Goal: Book appointment/travel/reservation

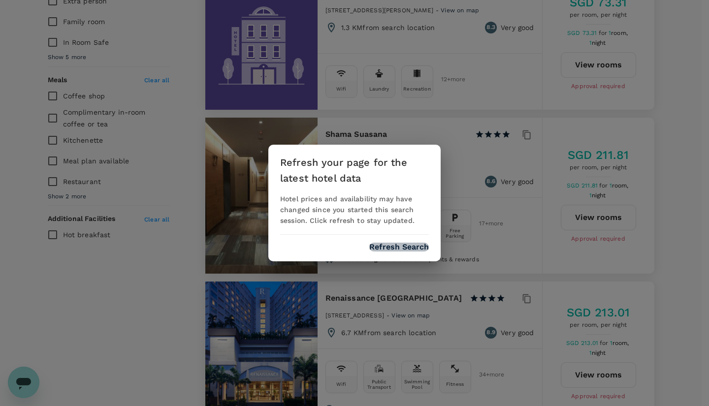
click at [414, 247] on button "Refresh Search" at bounding box center [399, 247] width 60 height 9
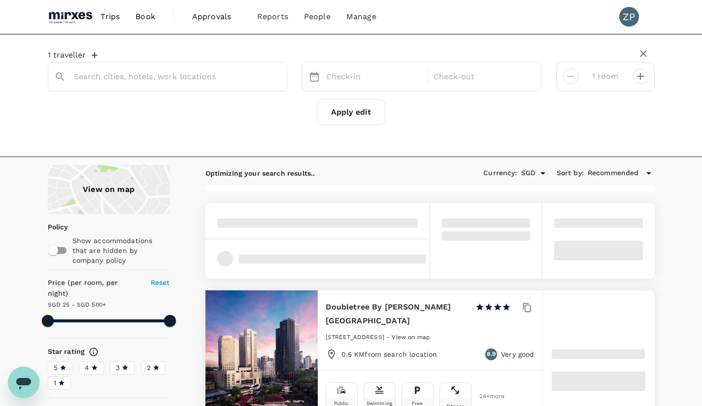
type input "[GEOGRAPHIC_DATA]"
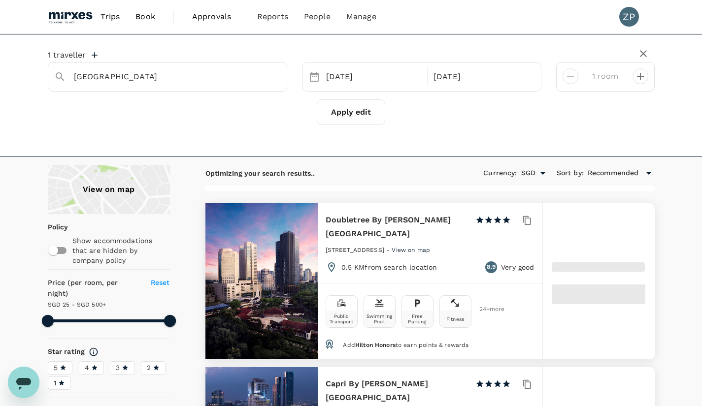
type input "499.19"
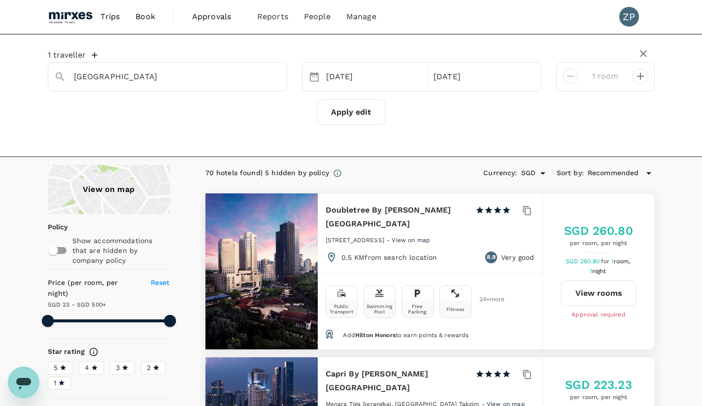
type input "23.19"
type input "499.19"
click at [402, 367] on h6 "Capri By [PERSON_NAME] [GEOGRAPHIC_DATA]" at bounding box center [396, 381] width 142 height 28
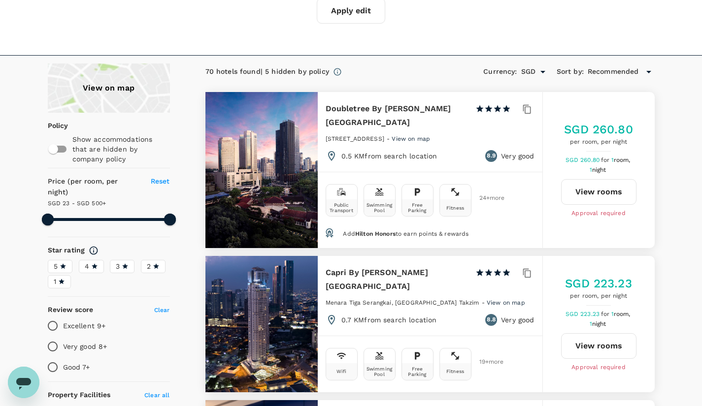
click at [588, 333] on button "View rooms" at bounding box center [598, 346] width 75 height 26
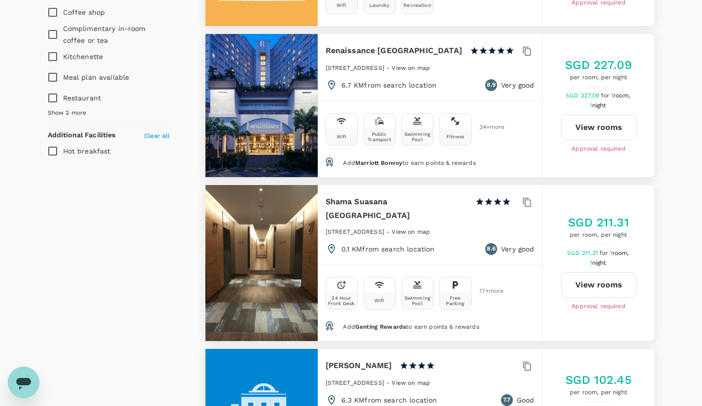
scroll to position [773, 0]
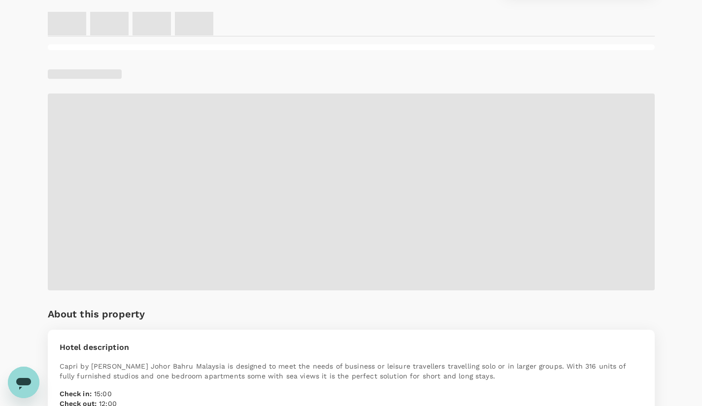
scroll to position [436, 0]
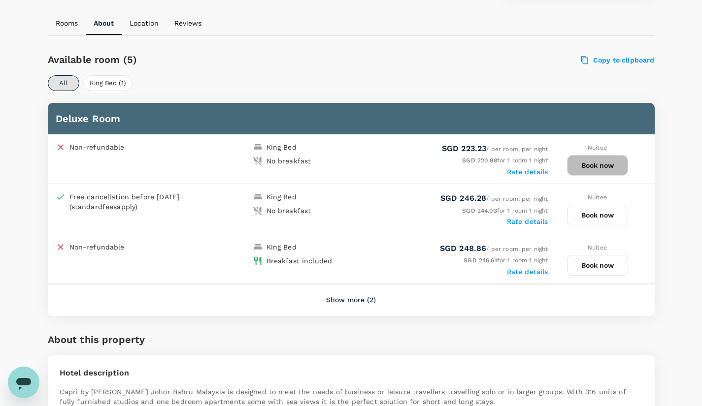
click at [596, 167] on button "Book now" at bounding box center [597, 165] width 61 height 21
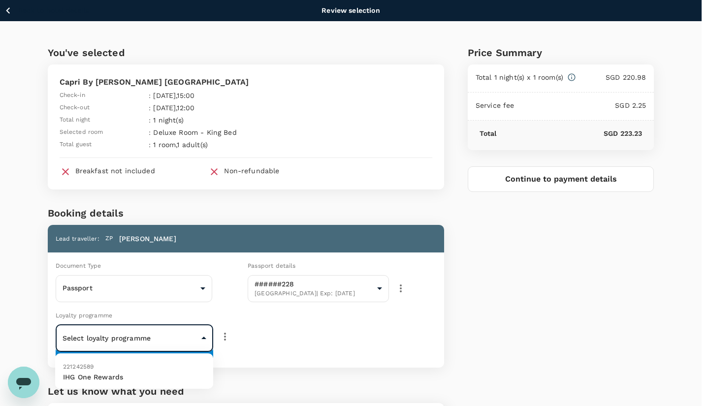
click at [202, 337] on body "Back to hotel details Review selection You've selected Capri By Fraser Johor Ba…" at bounding box center [354, 266] width 709 height 533
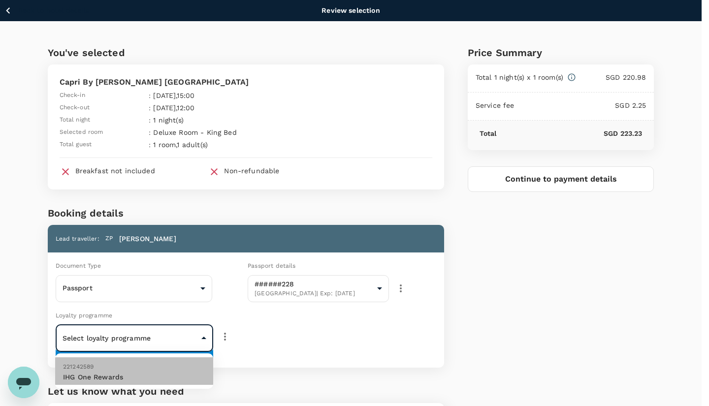
click at [172, 380] on p "IHG One Rewards" at bounding box center [134, 377] width 142 height 10
type input "9fe75a6d-fa01-4da7-abff-e71df063a488"
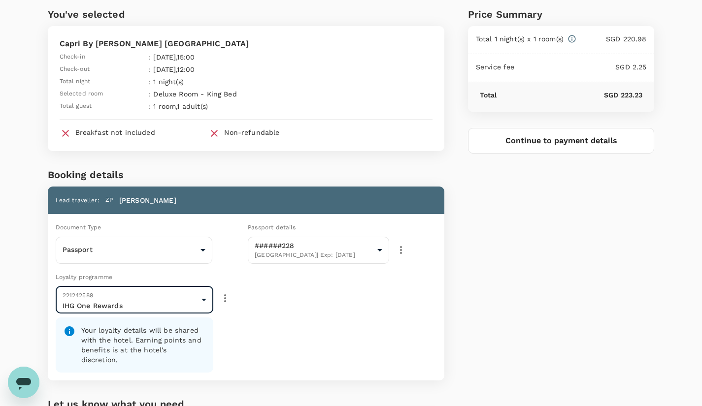
scroll to position [157, 0]
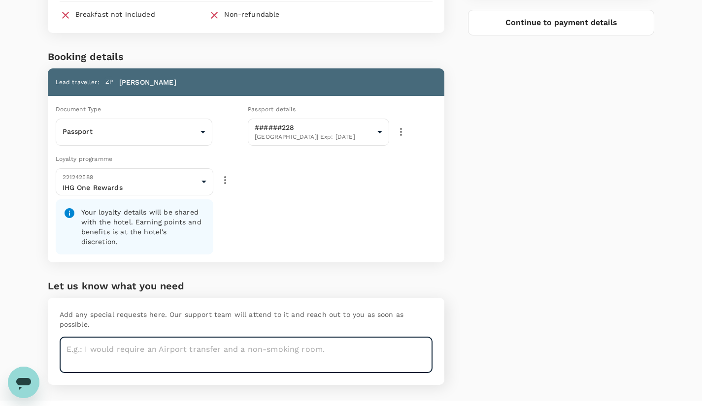
click at [368, 337] on textarea at bounding box center [246, 355] width 373 height 36
type textarea "non smoking, high floor"
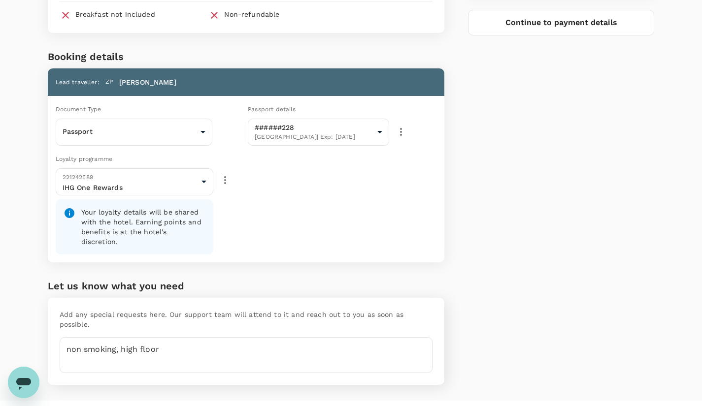
click at [597, 348] on div "Price Summary Total 1 night(s) x 1 room(s) SGD 220.98 Service fee SGD 2.25 Tota…" at bounding box center [549, 133] width 210 height 536
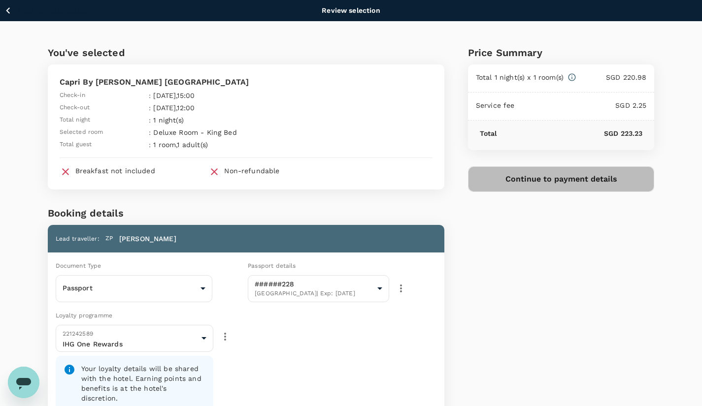
click at [576, 179] on button "Continue to payment details" at bounding box center [561, 179] width 187 height 26
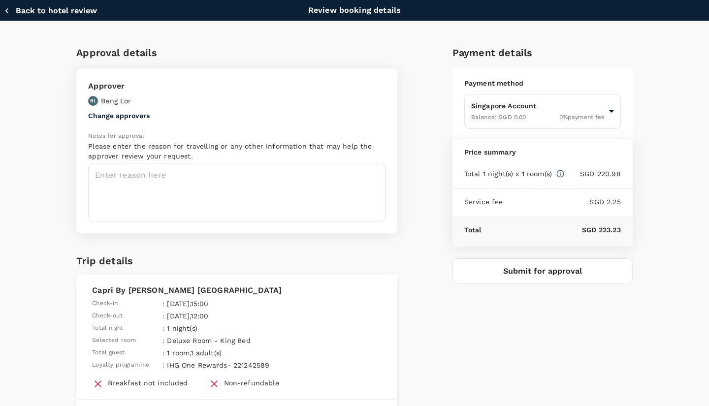
click at [58, 12] on button "Back to hotel review" at bounding box center [50, 11] width 93 height 10
type input "9fbbbe2b-f4ca-495e-a82e-e84c83b30aa5"
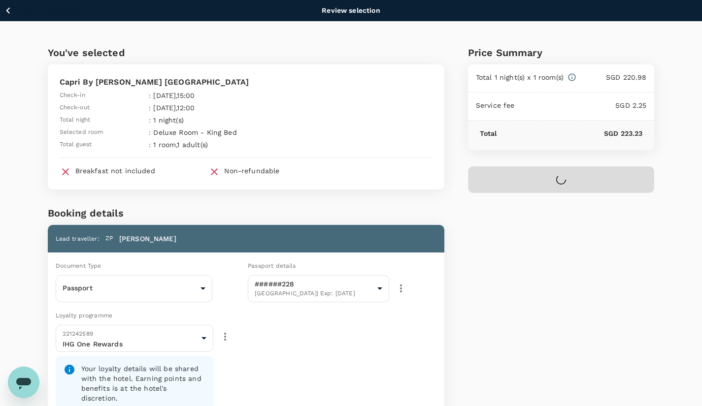
click at [58, 12] on p "Back to hotel details" at bounding box center [53, 10] width 70 height 10
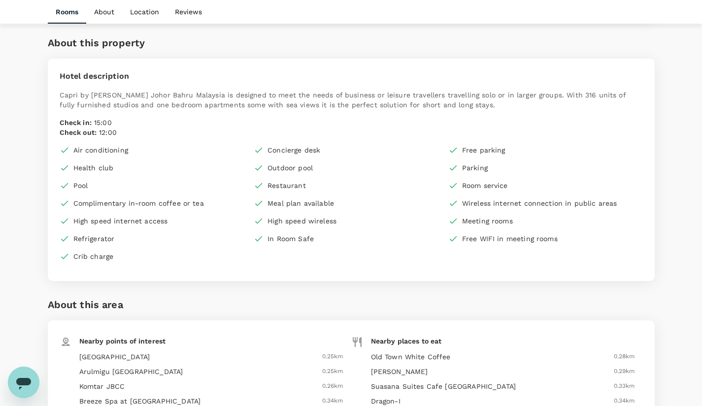
scroll to position [601, 0]
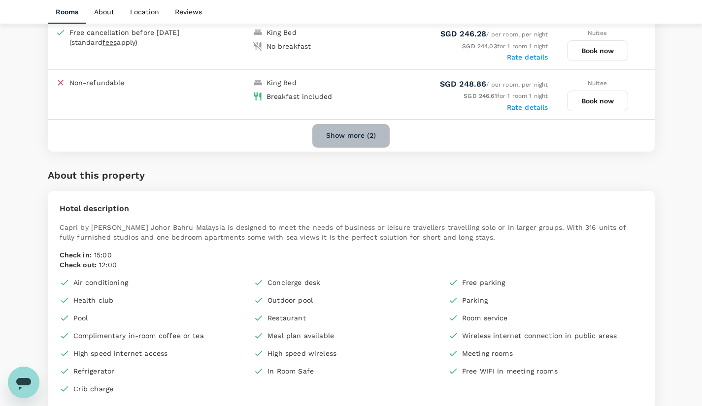
click at [353, 141] on button "Show more (2)" at bounding box center [350, 136] width 77 height 24
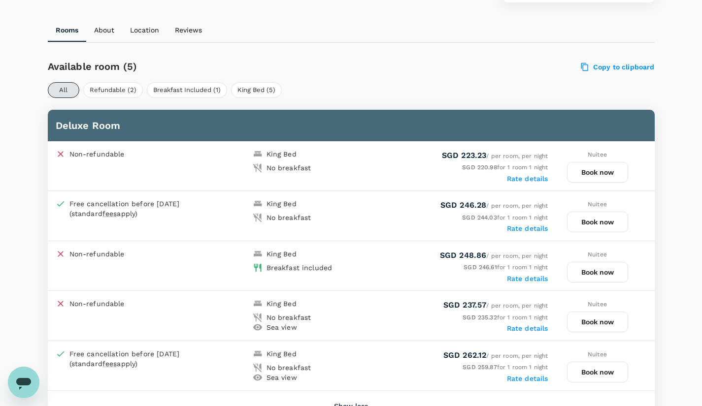
scroll to position [430, 0]
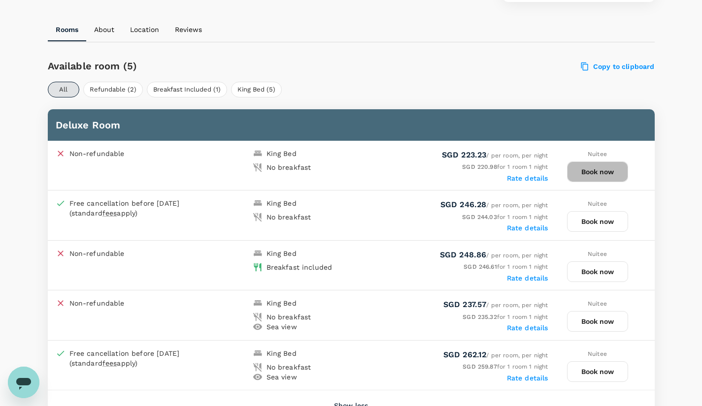
click at [612, 175] on button "Book now" at bounding box center [597, 171] width 61 height 21
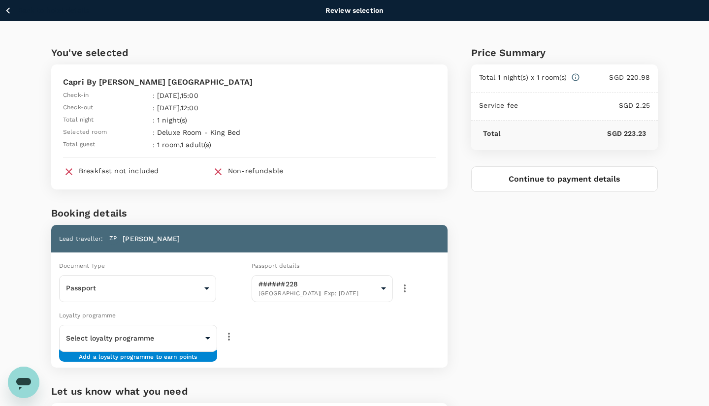
click at [193, 342] on body "Back to hotel details Review selection You've selected Capri By Fraser Johor Ba…" at bounding box center [354, 266] width 709 height 533
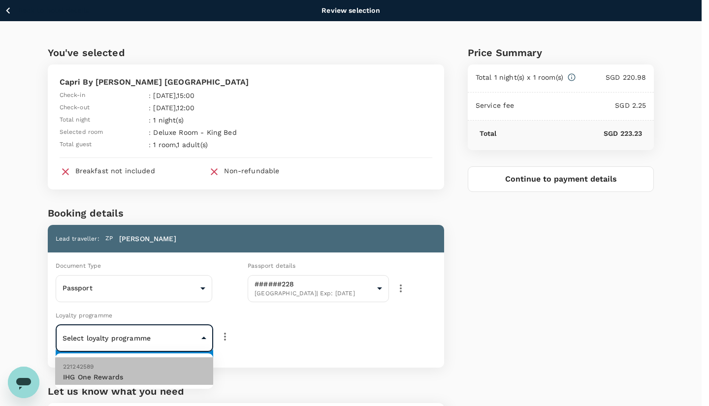
click at [163, 378] on p "IHG One Rewards" at bounding box center [134, 377] width 142 height 10
type input "9fe75a6d-fa01-4da7-abff-e71df063a488"
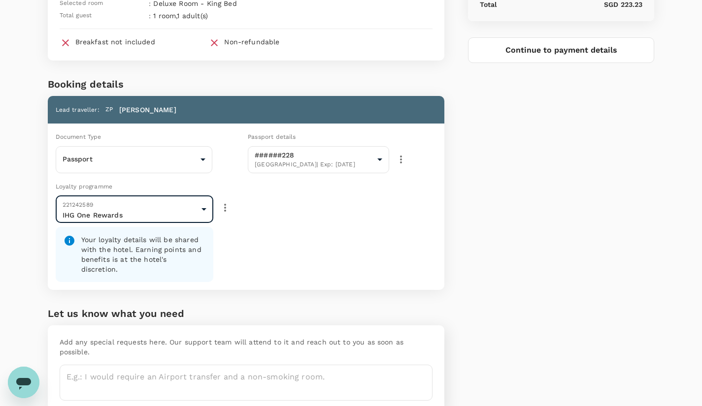
scroll to position [129, 0]
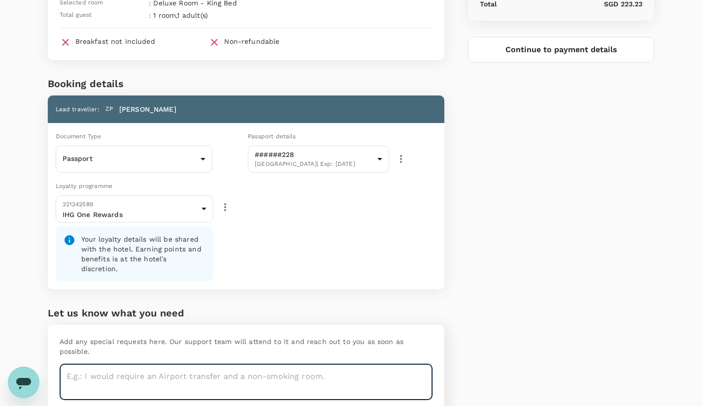
click at [337, 364] on textarea at bounding box center [246, 382] width 373 height 36
type textarea "non smoking, high floor"
click at [559, 144] on div "Price Summary Total 1 night(s) x 1 room(s) SGD 220.98 Service fee SGD 2.25 Tota…" at bounding box center [549, 160] width 210 height 536
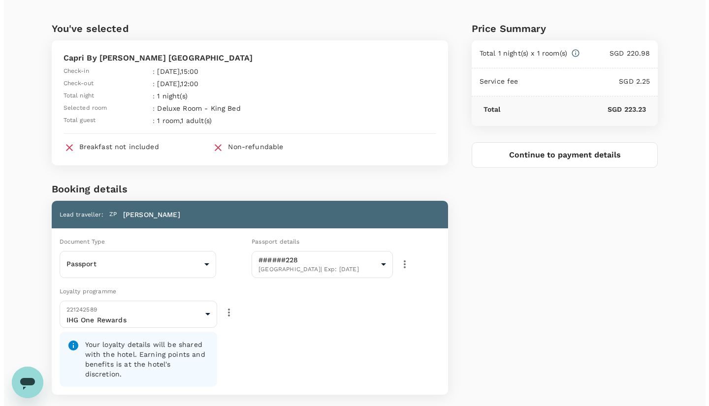
scroll to position [13, 0]
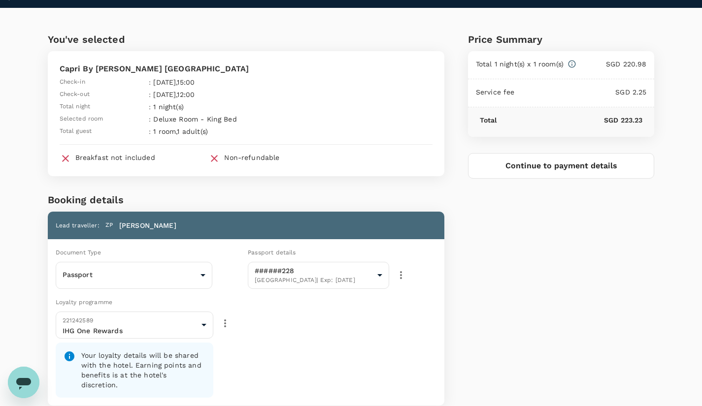
click at [512, 290] on div "Price Summary Total 1 night(s) x 1 room(s) SGD 220.98 Service fee SGD 2.25 Tota…" at bounding box center [549, 276] width 210 height 536
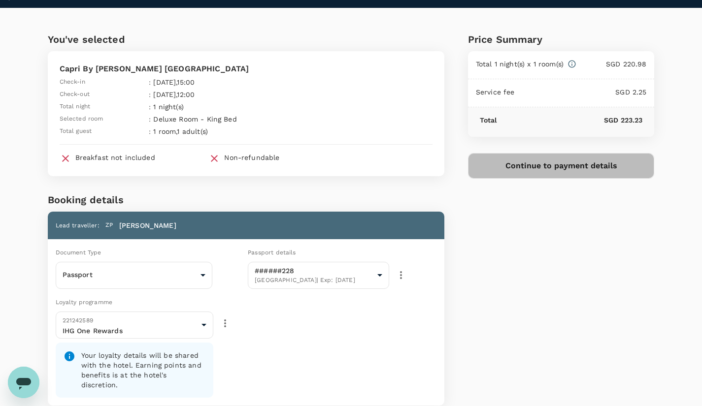
click at [566, 167] on button "Continue to payment details" at bounding box center [561, 166] width 187 height 26
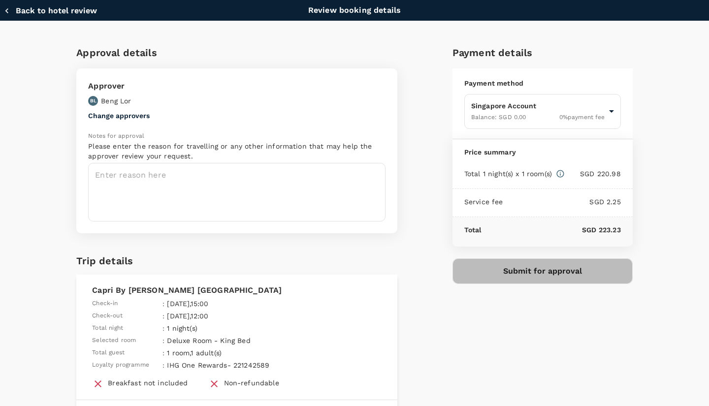
click at [561, 273] on button "Submit for approval" at bounding box center [542, 271] width 180 height 26
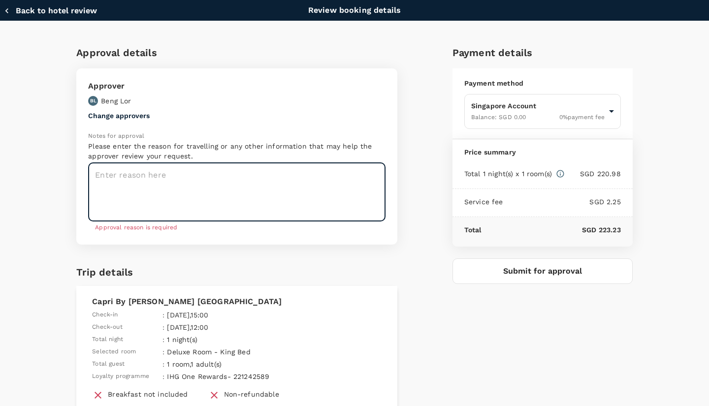
click at [266, 187] on textarea at bounding box center [236, 192] width 297 height 59
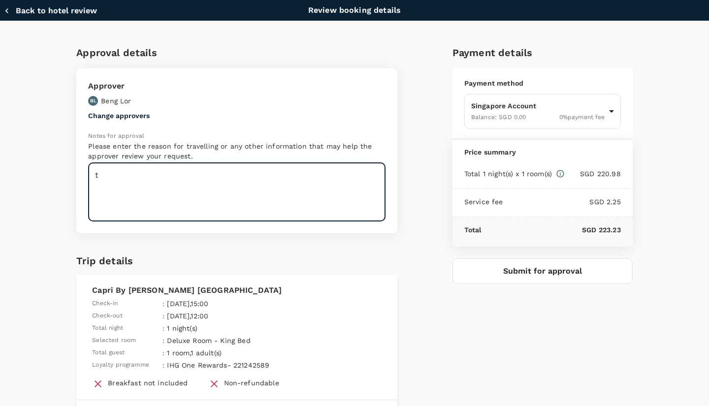
type textarea "t"
type textarea "staying one more night in JB due to the cancellation of SZ trip"
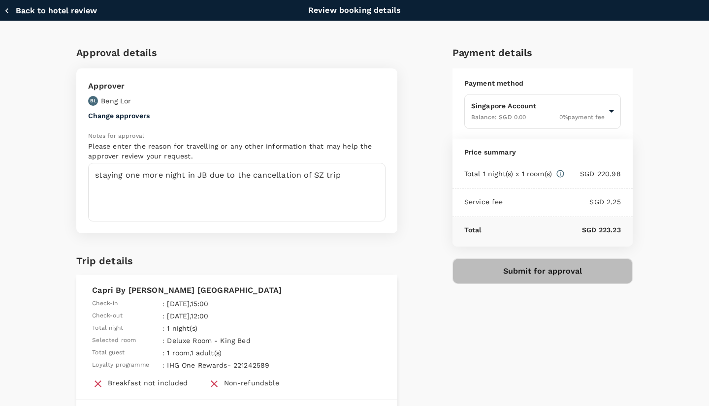
click at [552, 270] on button "Submit for approval" at bounding box center [542, 271] width 180 height 26
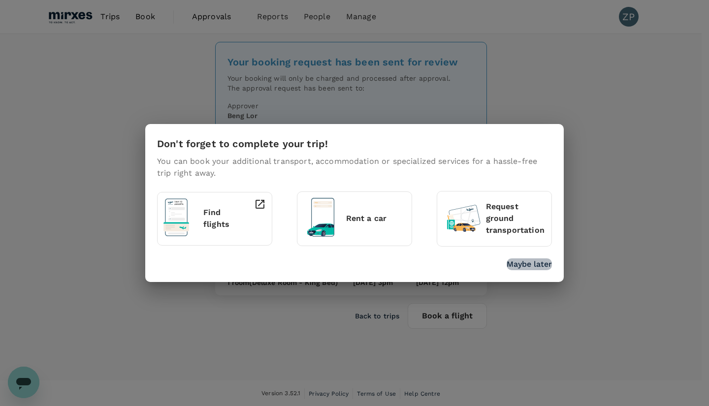
click at [539, 262] on p "Maybe later" at bounding box center [529, 264] width 45 height 12
